Goal: Information Seeking & Learning: Find specific page/section

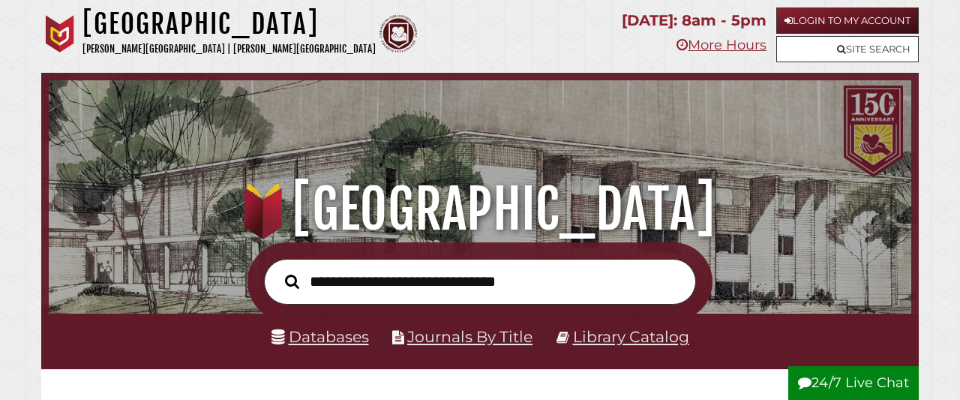
scroll to position [285, 855]
click at [591, 340] on link "Library Catalog" at bounding box center [631, 336] width 116 height 19
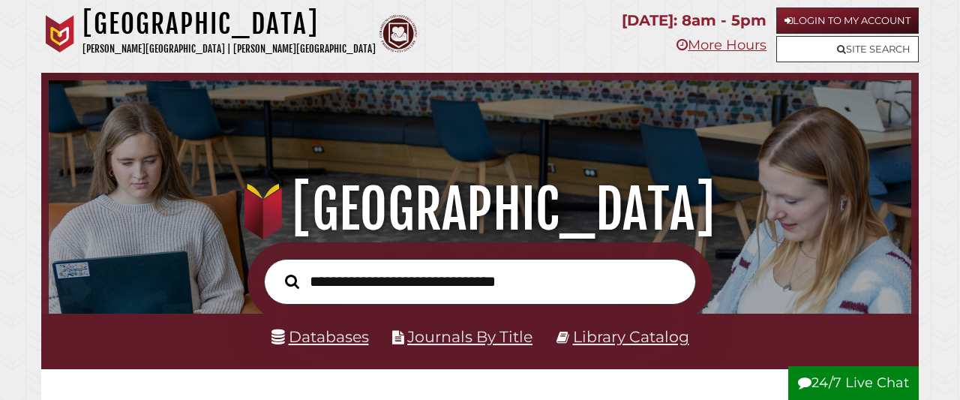
scroll to position [285, 855]
click at [335, 341] on link "Databases" at bounding box center [321, 336] width 98 height 19
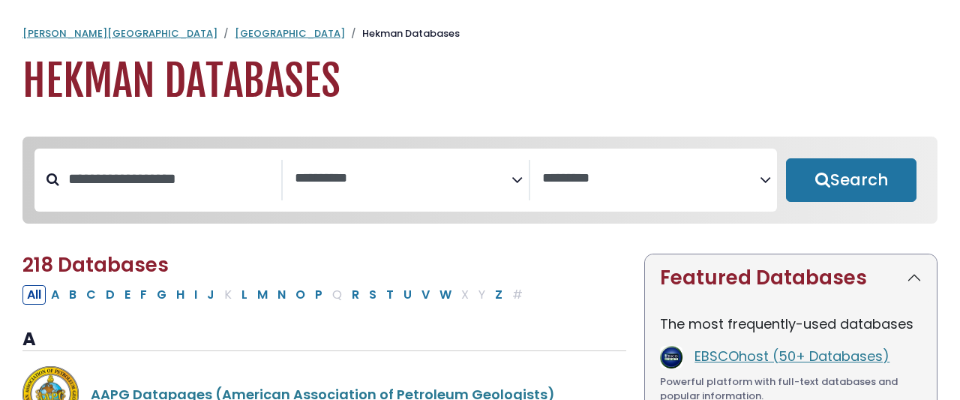
select select "Database Subject Filter"
select select "Database Vendors Filter"
click at [186, 167] on input "Search database by title or keyword" at bounding box center [170, 179] width 222 height 25
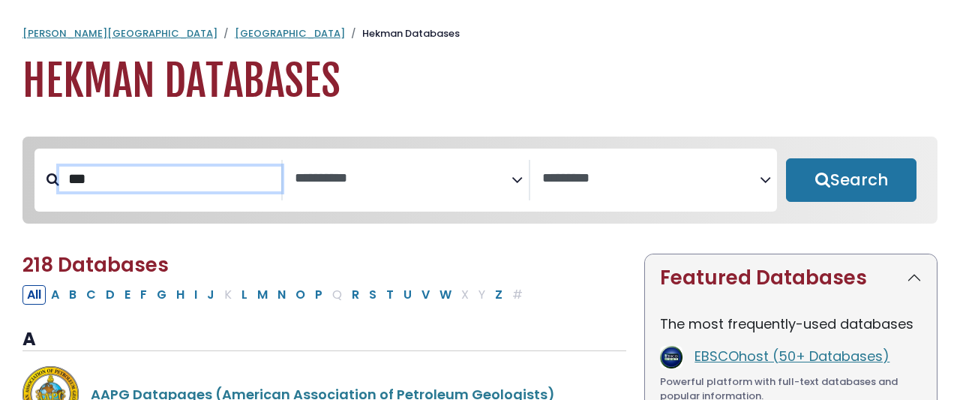
type input "***"
click at [786, 158] on button "Search" at bounding box center [851, 180] width 131 height 44
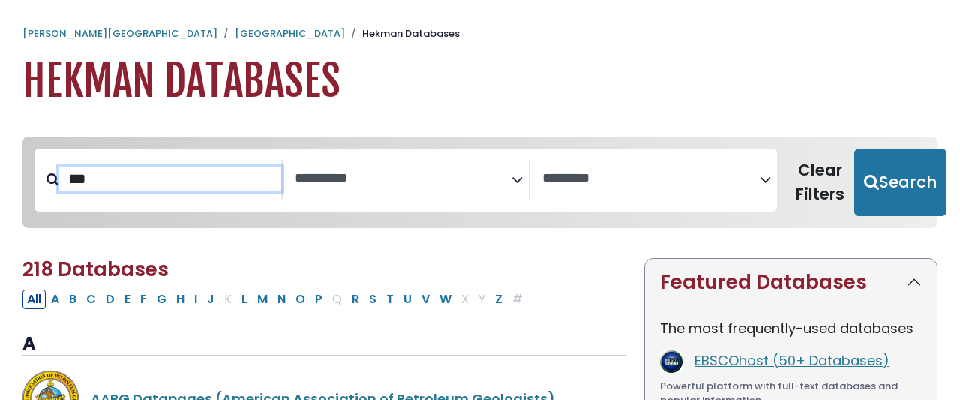
select select "Database Subject Filter"
select select "Database Vendors Filter"
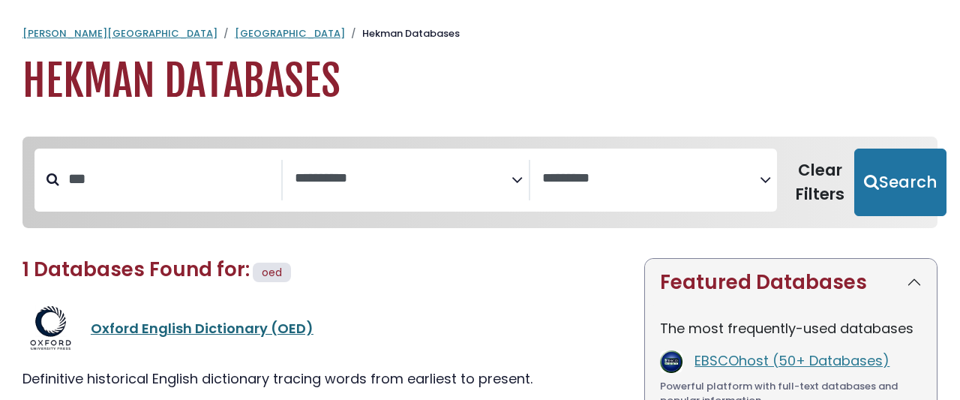
click at [161, 319] on link "Oxford English Dictionary (OED)" at bounding box center [202, 328] width 223 height 19
click at [110, 319] on link "Oxford English Dictionary (OED)" at bounding box center [202, 328] width 223 height 19
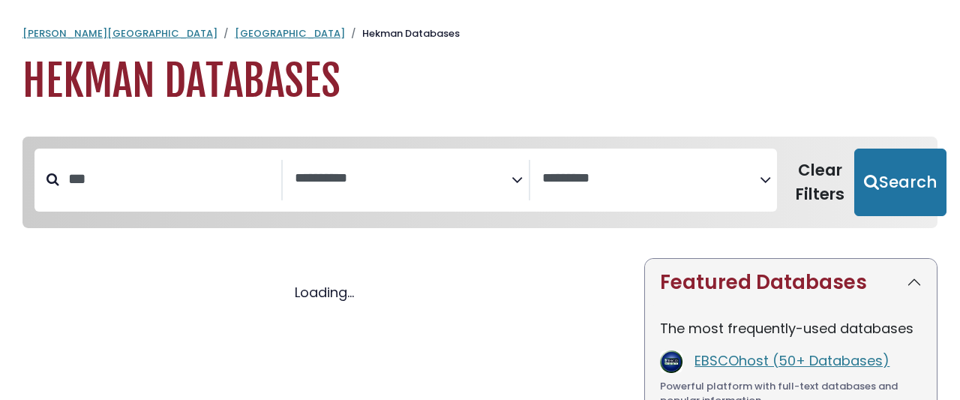
select select "Database Subject Filter"
select select "Database Vendors Filter"
select select "Database Subject Filter"
select select "Database Vendors Filter"
